Goal: Information Seeking & Learning: Learn about a topic

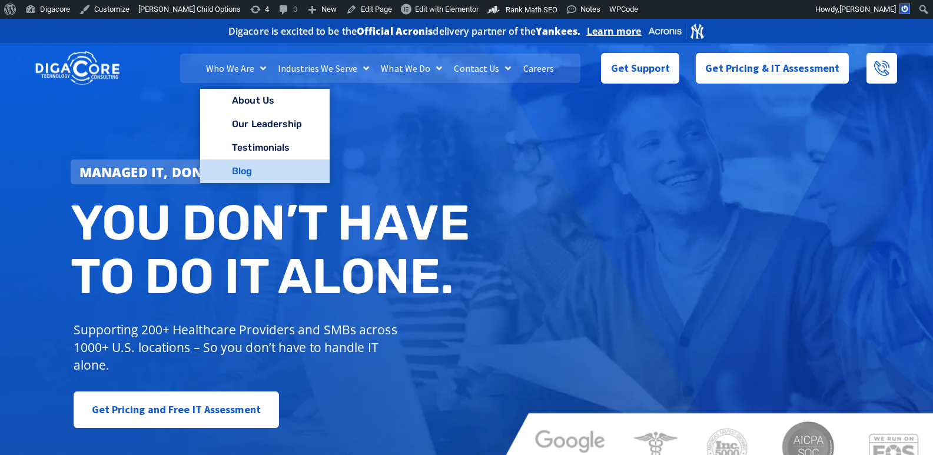
click at [241, 165] on link "Blog" at bounding box center [264, 172] width 129 height 24
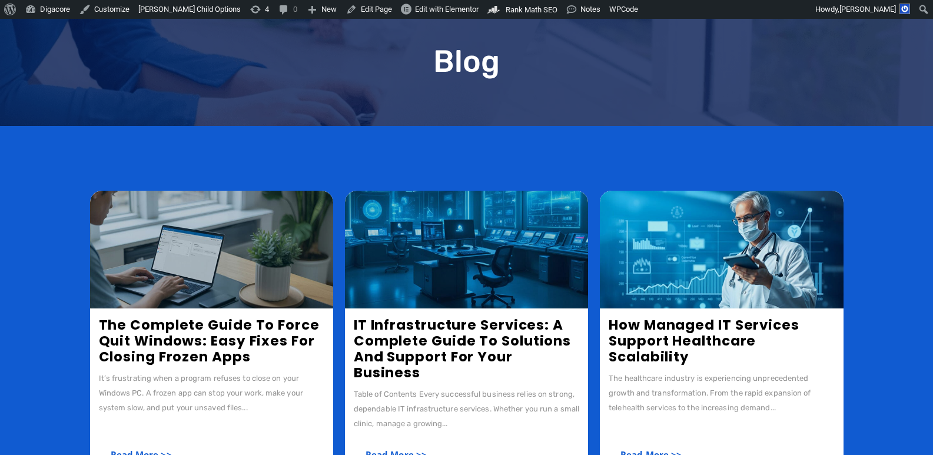
scroll to position [294, 0]
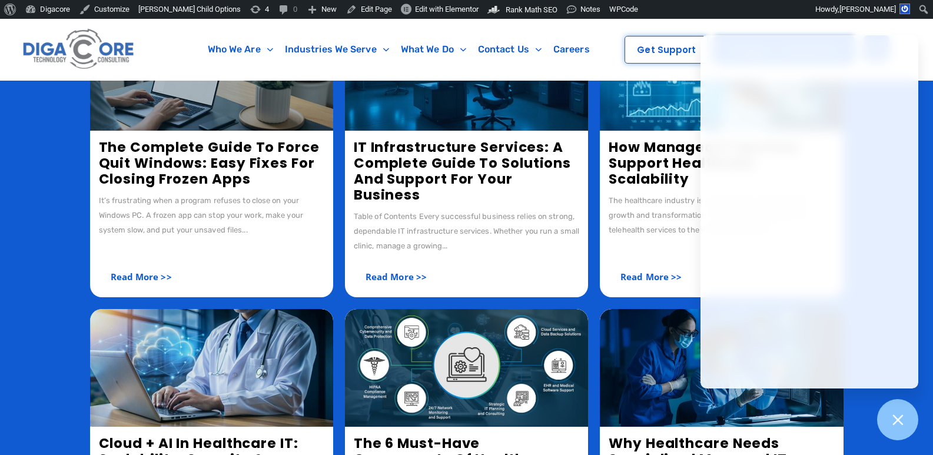
click at [182, 166] on link "The Complete Guide to Force Quit Windows: Easy Fixes for Closing Frozen Apps" at bounding box center [209, 163] width 221 height 51
